Goal: Task Accomplishment & Management: Complete application form

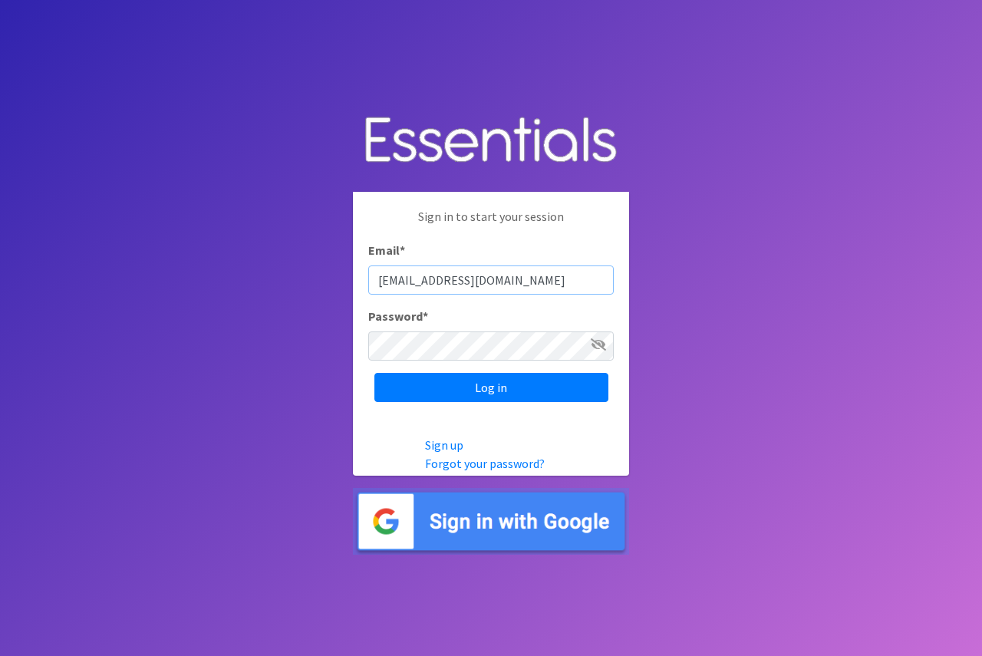
type input "[EMAIL_ADDRESS][DOMAIN_NAME]"
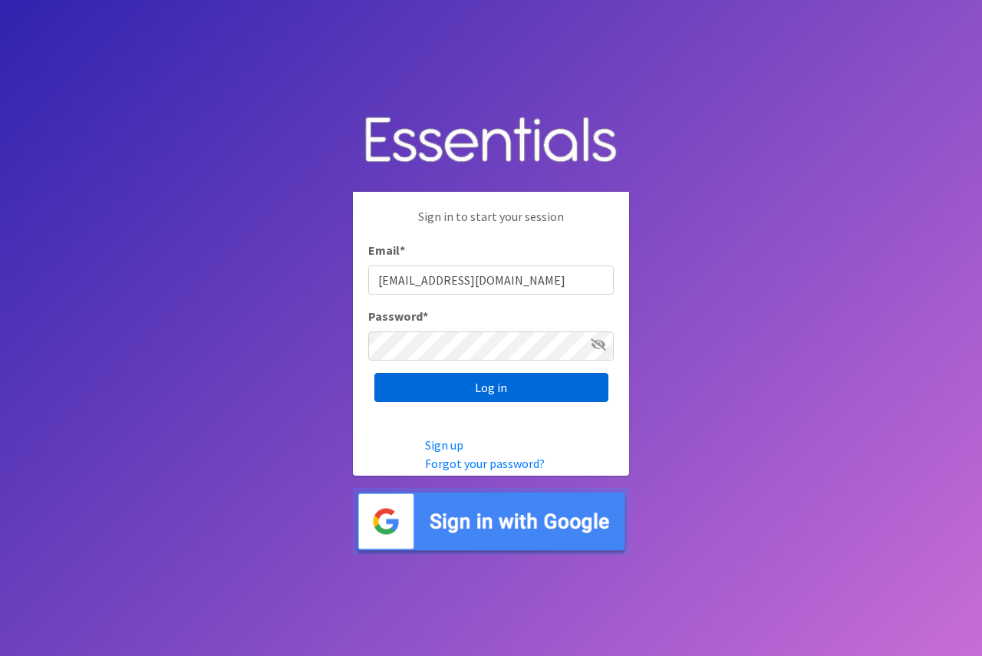
click at [438, 386] on input "Log in" at bounding box center [491, 387] width 234 height 29
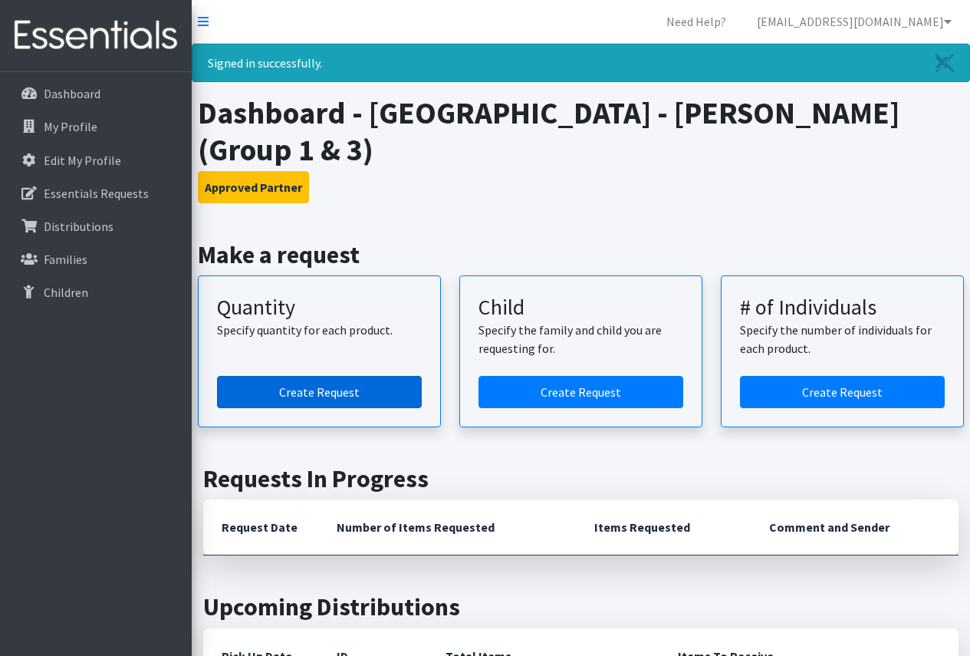
click at [361, 396] on link "Create Request" at bounding box center [319, 392] width 205 height 32
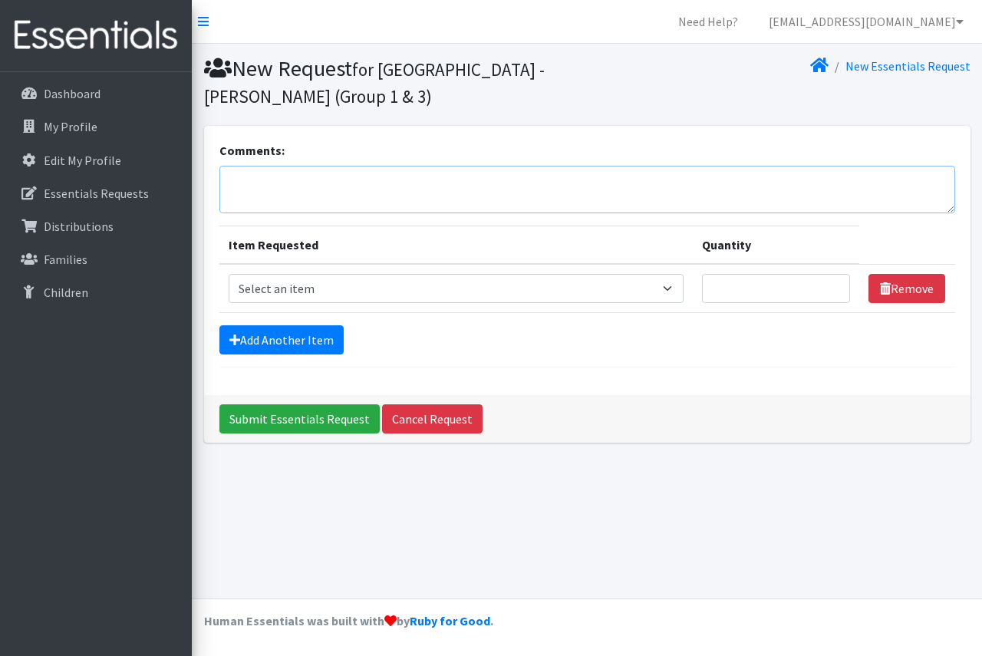
click at [415, 193] on textarea "Comments:" at bounding box center [587, 190] width 736 height 48
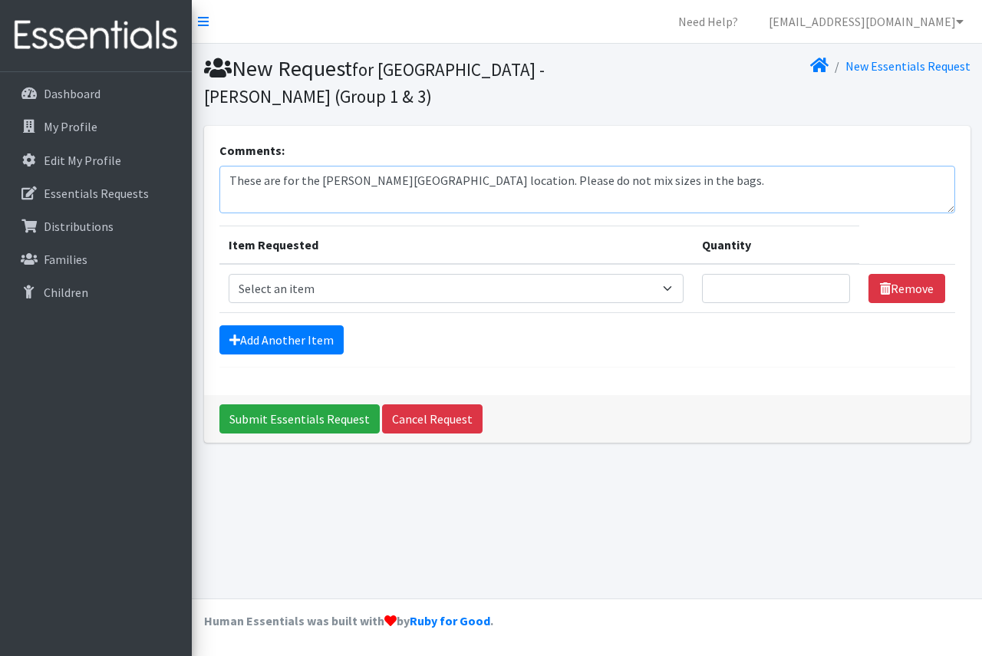
type textarea "These are for the [PERSON_NAME][GEOGRAPHIC_DATA] location. Please do not mix si…"
click at [396, 281] on select "Select an item Period Supplies: Mixed Kits (order by bag) Applicator-free tampo…" at bounding box center [456, 288] width 455 height 29
select select "1094"
click at [229, 274] on select "Select an item Period Supplies: Mixed Kits (order by bag) Applicator-free tampo…" at bounding box center [456, 288] width 455 height 29
click at [730, 285] on input "Quantity" at bounding box center [776, 288] width 149 height 29
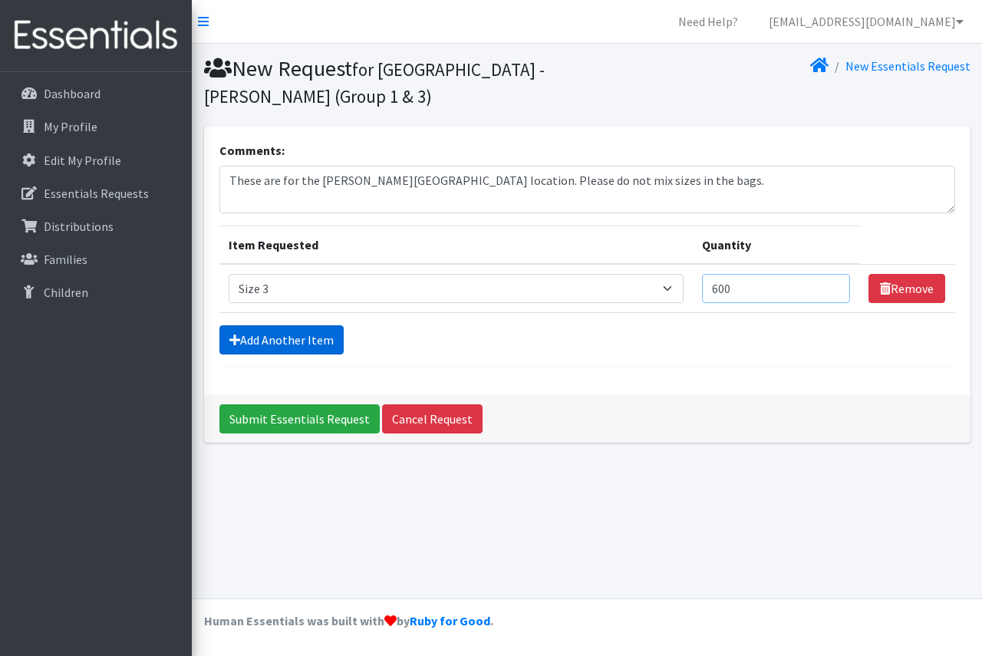
type input "600"
click at [308, 340] on link "Add Another Item" at bounding box center [281, 339] width 124 height 29
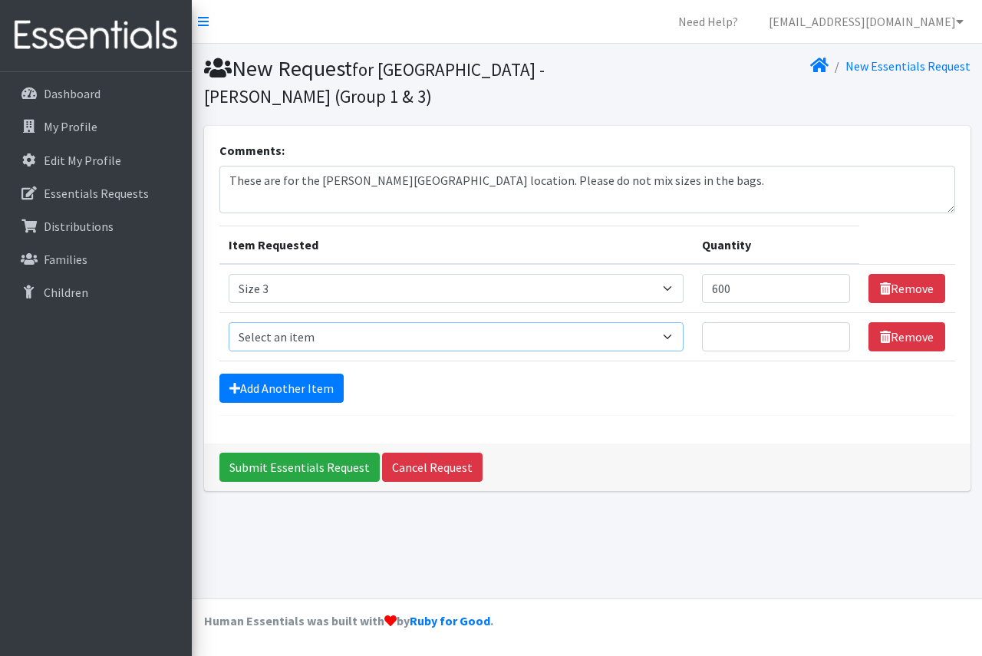
click at [308, 337] on select "Select an item Period Supplies: Mixed Kits (order by bag) Applicator-free tampo…" at bounding box center [456, 336] width 455 height 29
select select "1097"
click at [229, 322] on select "Select an item Period Supplies: Mixed Kits (order by bag) Applicator-free tampo…" at bounding box center [456, 336] width 455 height 29
click at [752, 331] on input "Quantity" at bounding box center [776, 336] width 149 height 29
type input "2"
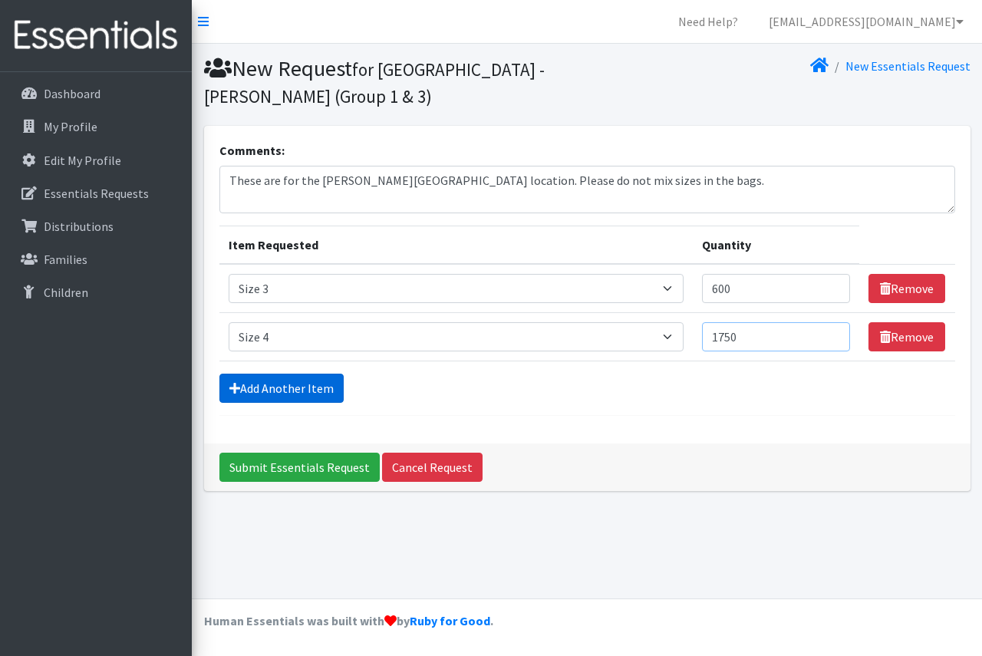
type input "1750"
click at [246, 385] on link "Add Another Item" at bounding box center [281, 388] width 124 height 29
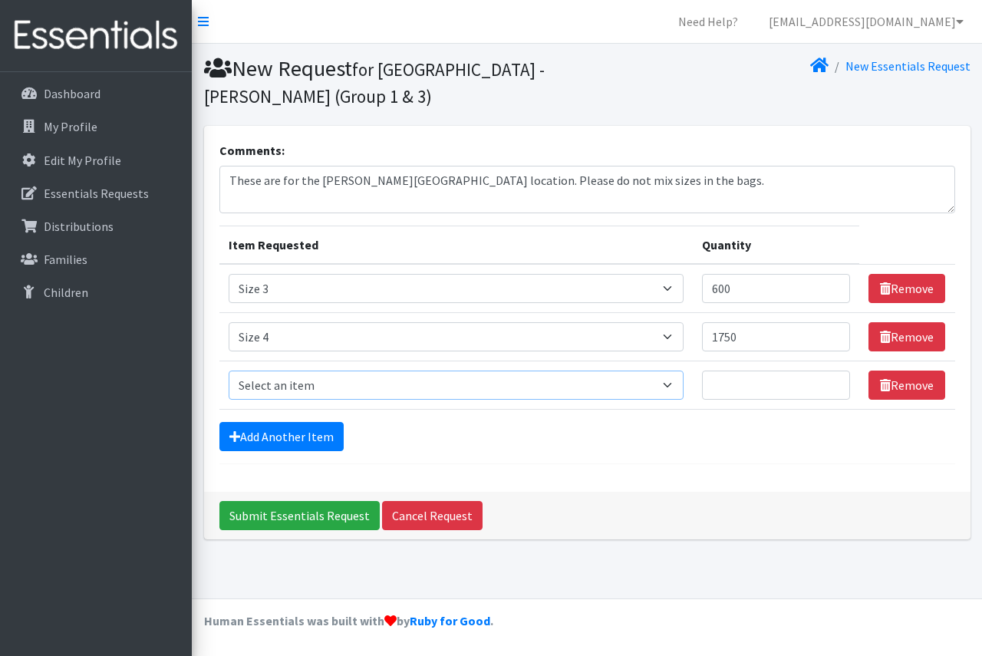
click at [558, 386] on select "Select an item Period Supplies: Mixed Kits (order by bag) Applicator-free tampo…" at bounding box center [456, 384] width 455 height 29
select select "1098"
click at [229, 370] on select "Select an item Period Supplies: Mixed Kits (order by bag) Applicator-free tampo…" at bounding box center [456, 384] width 455 height 29
click at [747, 380] on input "Quantity" at bounding box center [776, 384] width 149 height 29
type input "2000"
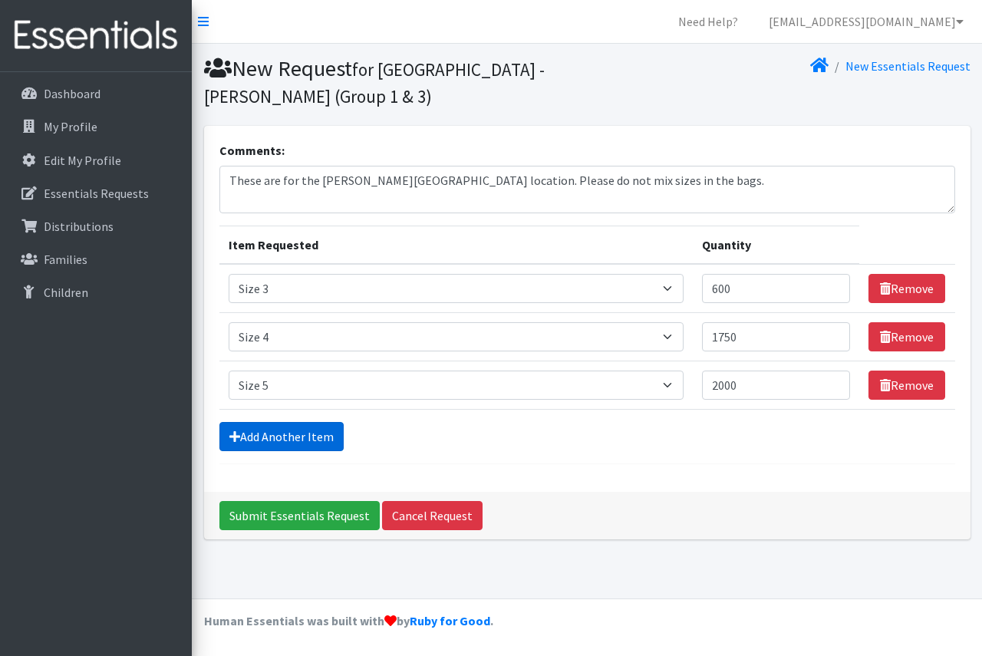
click at [299, 427] on link "Add Another Item" at bounding box center [281, 436] width 124 height 29
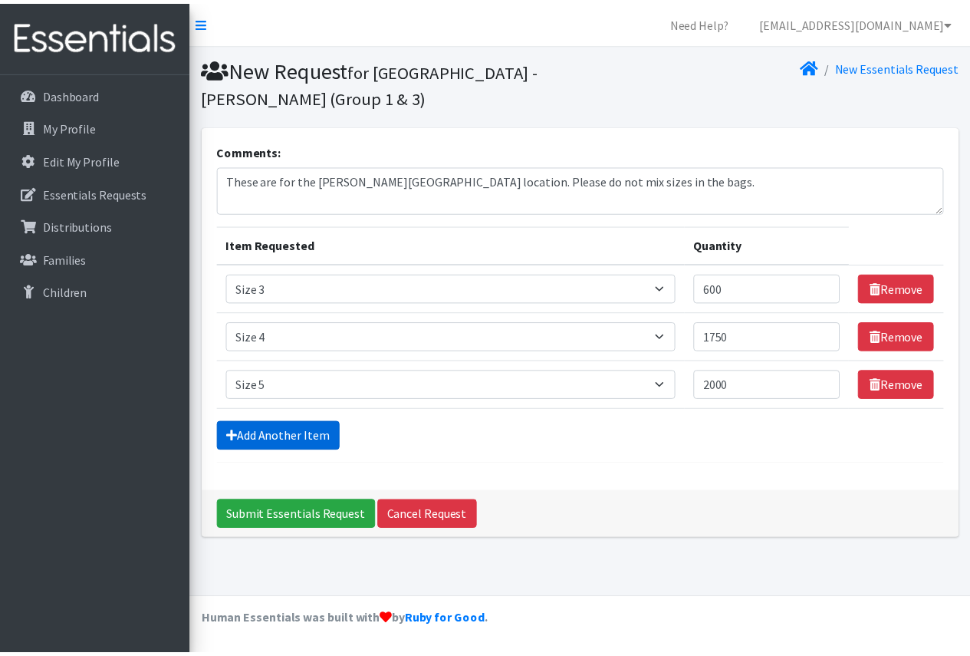
scroll to position [2, 0]
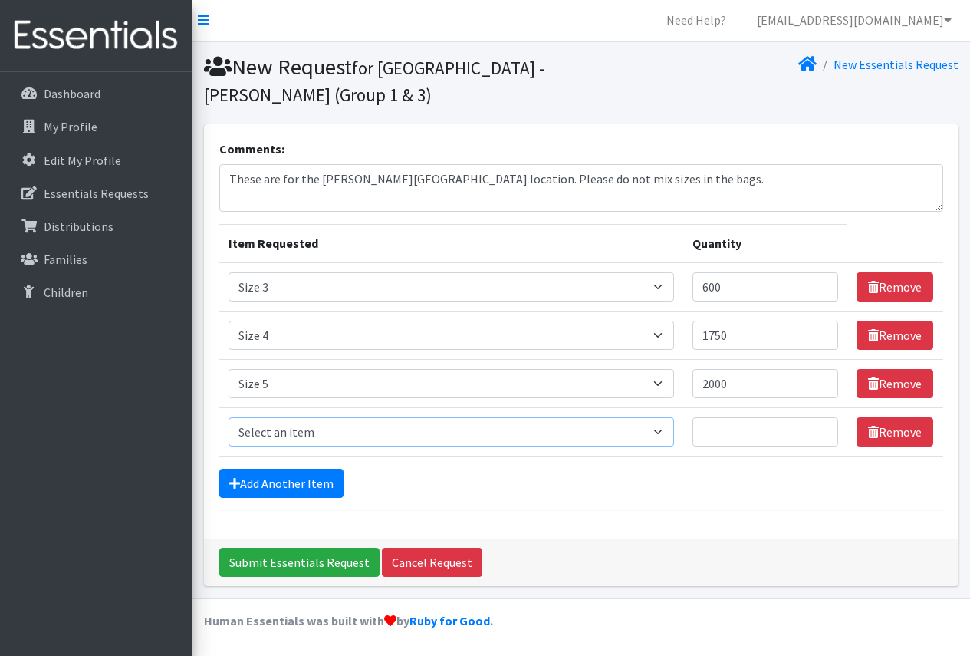
click at [301, 428] on select "Select an item Period Supplies: Mixed Kits (order by bag) Applicator-free tampo…" at bounding box center [452, 431] width 446 height 29
select select "1100"
click at [229, 417] on select "Select an item Period Supplies: Mixed Kits (order by bag) Applicator-free tampo…" at bounding box center [452, 431] width 446 height 29
click at [724, 434] on input "Quantity" at bounding box center [766, 431] width 146 height 29
type input "2000"
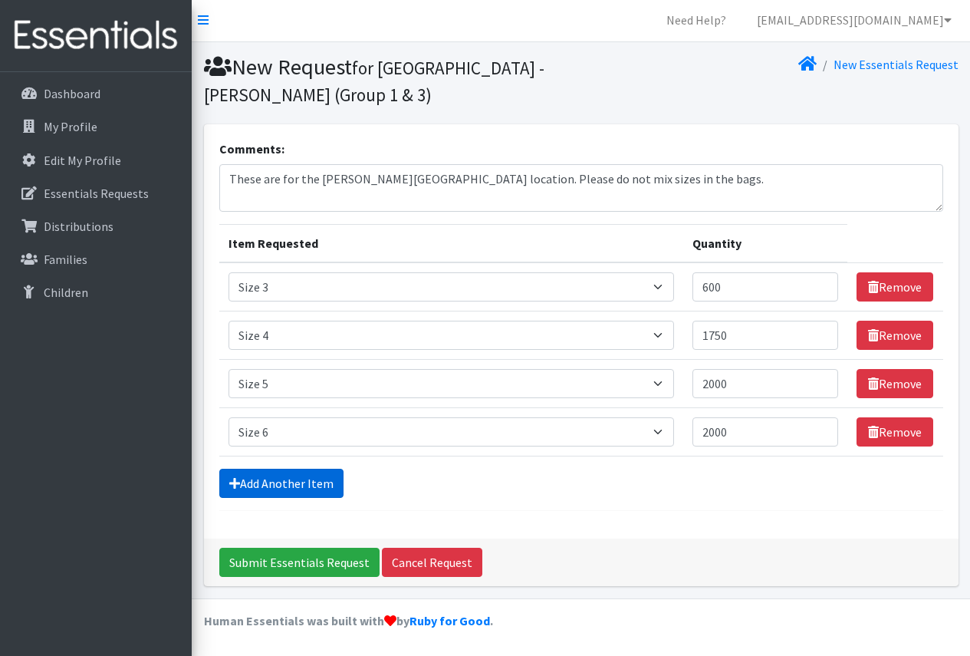
click at [295, 474] on link "Add Another Item" at bounding box center [281, 483] width 124 height 29
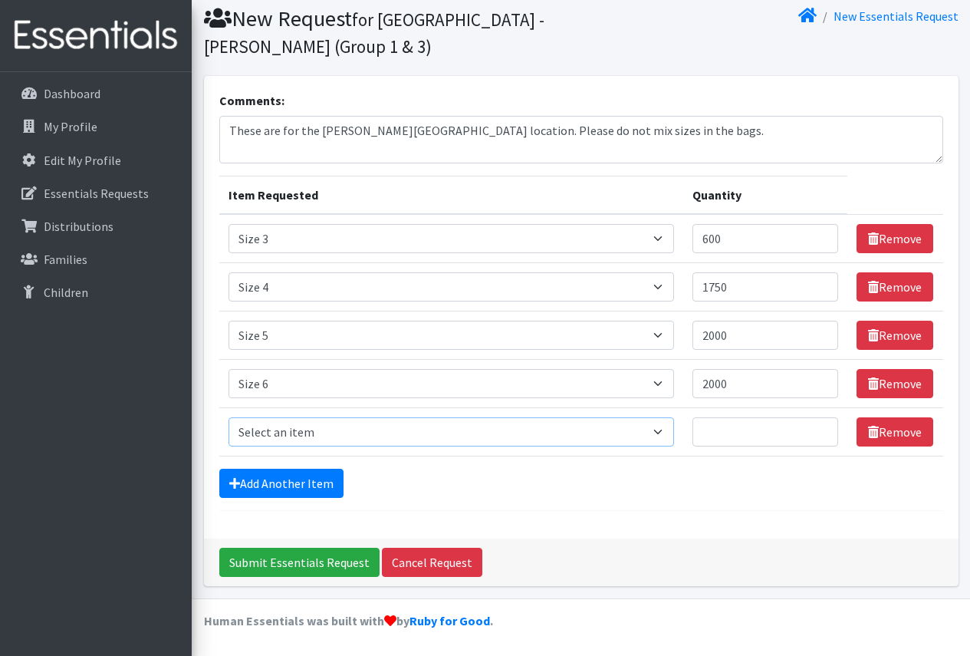
click at [307, 435] on select "Select an item Period Supplies: Mixed Kits (order by bag) Applicator-free tampo…" at bounding box center [452, 431] width 446 height 29
select select "8796"
click at [229, 417] on select "Select an item Period Supplies: Mixed Kits (order by bag) Applicator-free tampo…" at bounding box center [452, 431] width 446 height 29
click at [766, 435] on input "Quantity" at bounding box center [766, 431] width 146 height 29
type input "2"
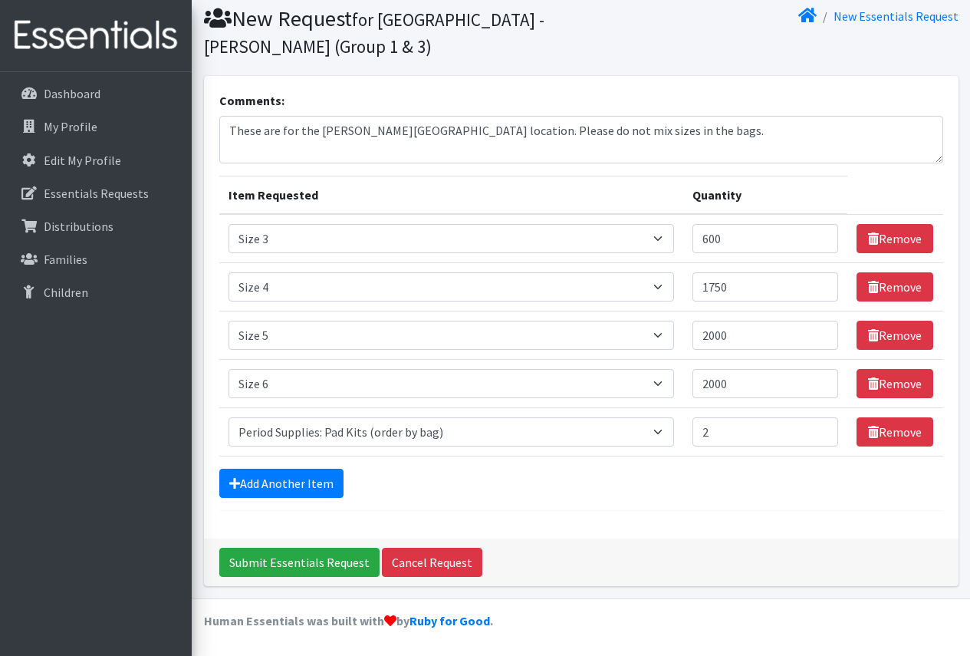
click at [604, 525] on div "Comments: These are for the Weber Road location. Please do not mix sizes in the…" at bounding box center [581, 307] width 755 height 462
click at [302, 558] on input "Submit Essentials Request" at bounding box center [299, 562] width 160 height 29
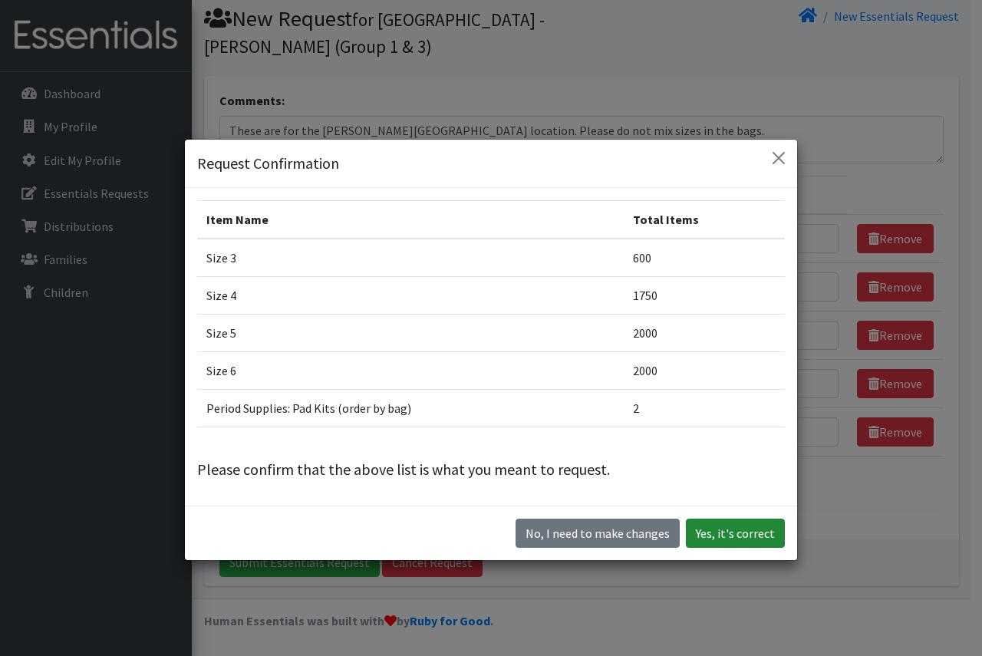
click at [739, 536] on button "Yes, it's correct" at bounding box center [735, 532] width 99 height 29
